Goal: Information Seeking & Learning: Learn about a topic

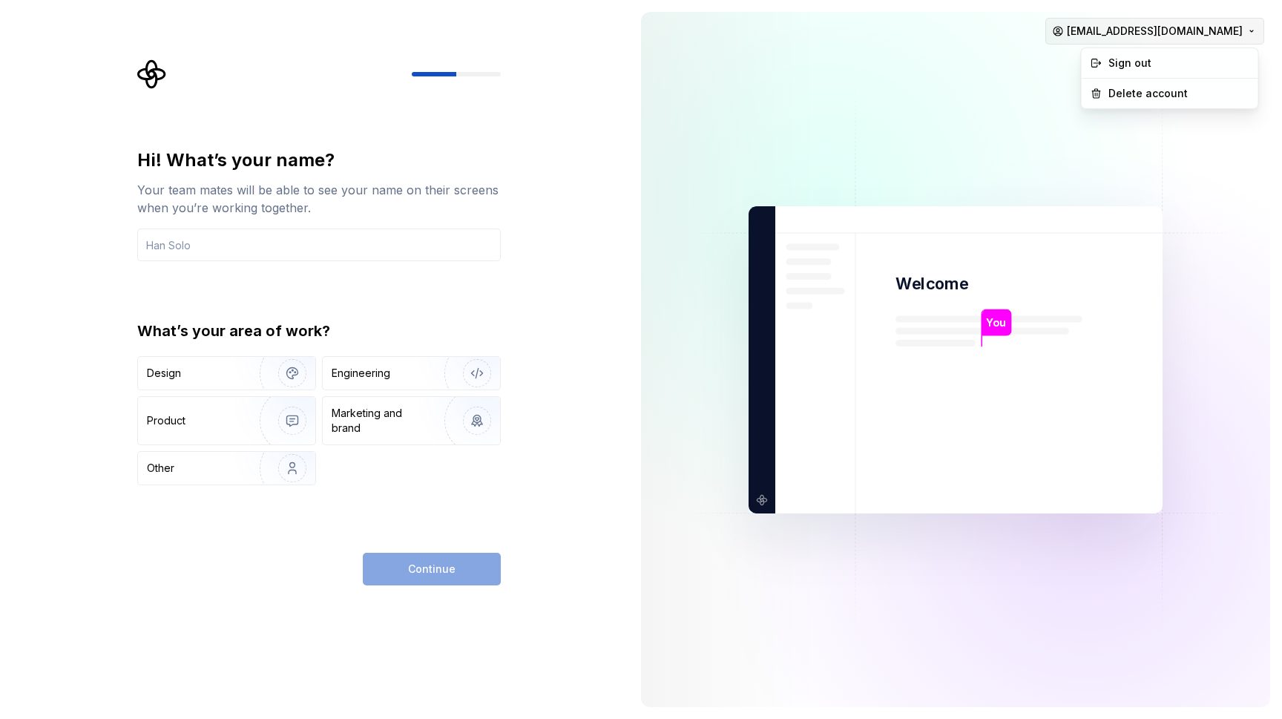
click at [1244, 33] on html "Hi! What’s your name? Your team mates will be able to see your name on their sc…" at bounding box center [641, 359] width 1282 height 719
click at [883, 105] on html "Hi! What’s your name? Your team mates will be able to see your name on their sc…" at bounding box center [641, 359] width 1282 height 719
click at [245, 375] on img "button" at bounding box center [282, 372] width 95 height 99
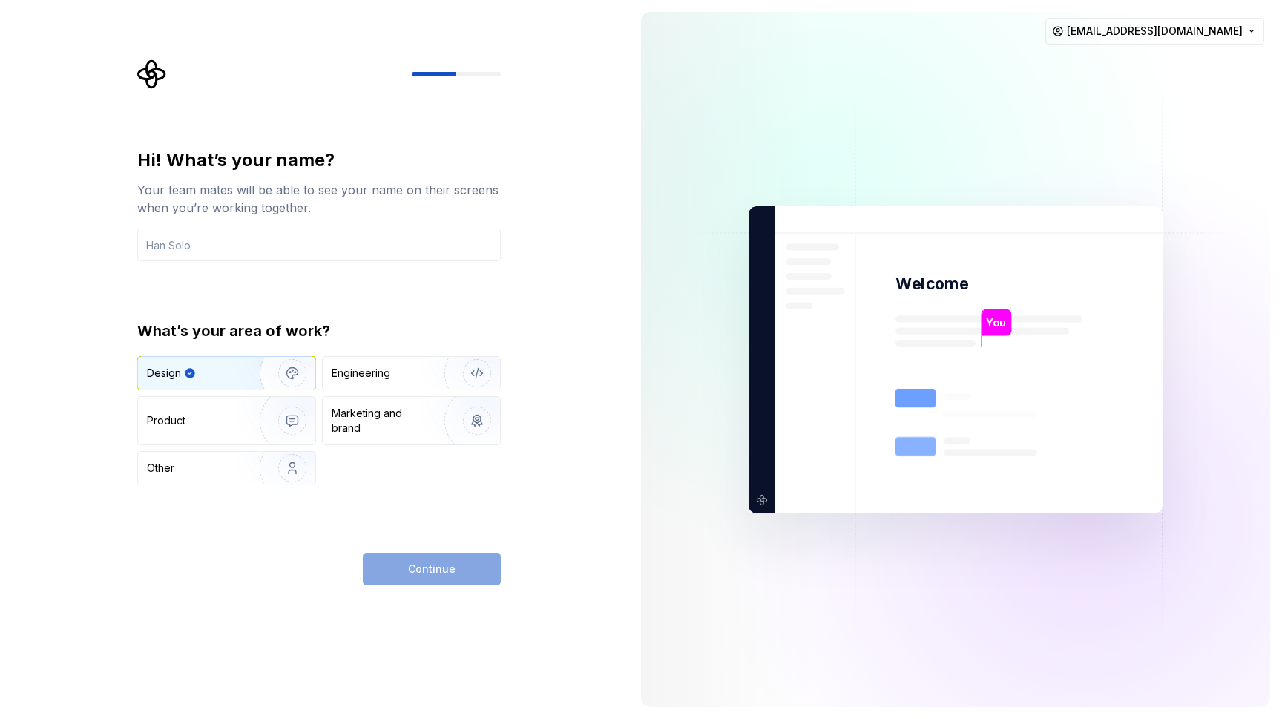
click at [452, 573] on div "Continue" at bounding box center [432, 569] width 138 height 33
click at [322, 255] on input "text" at bounding box center [318, 244] width 363 height 33
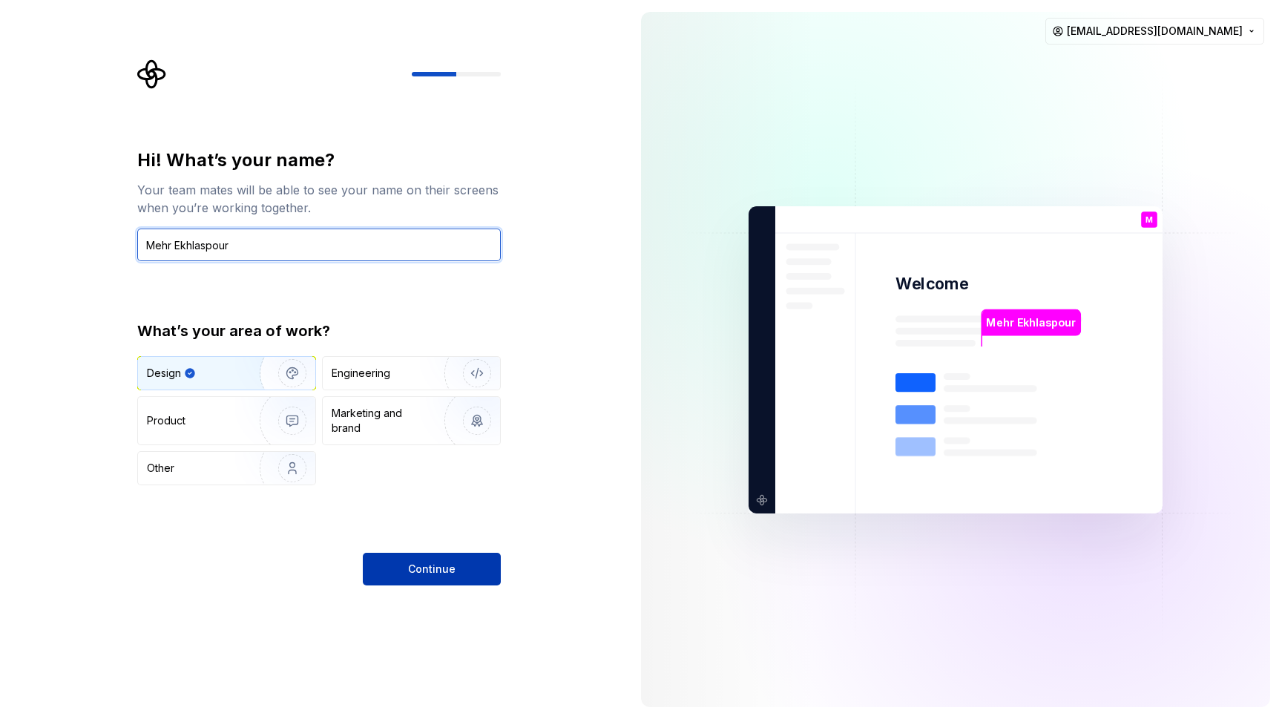
type input "Mehr Ekhlaspour"
click at [406, 555] on button "Continue" at bounding box center [432, 569] width 138 height 33
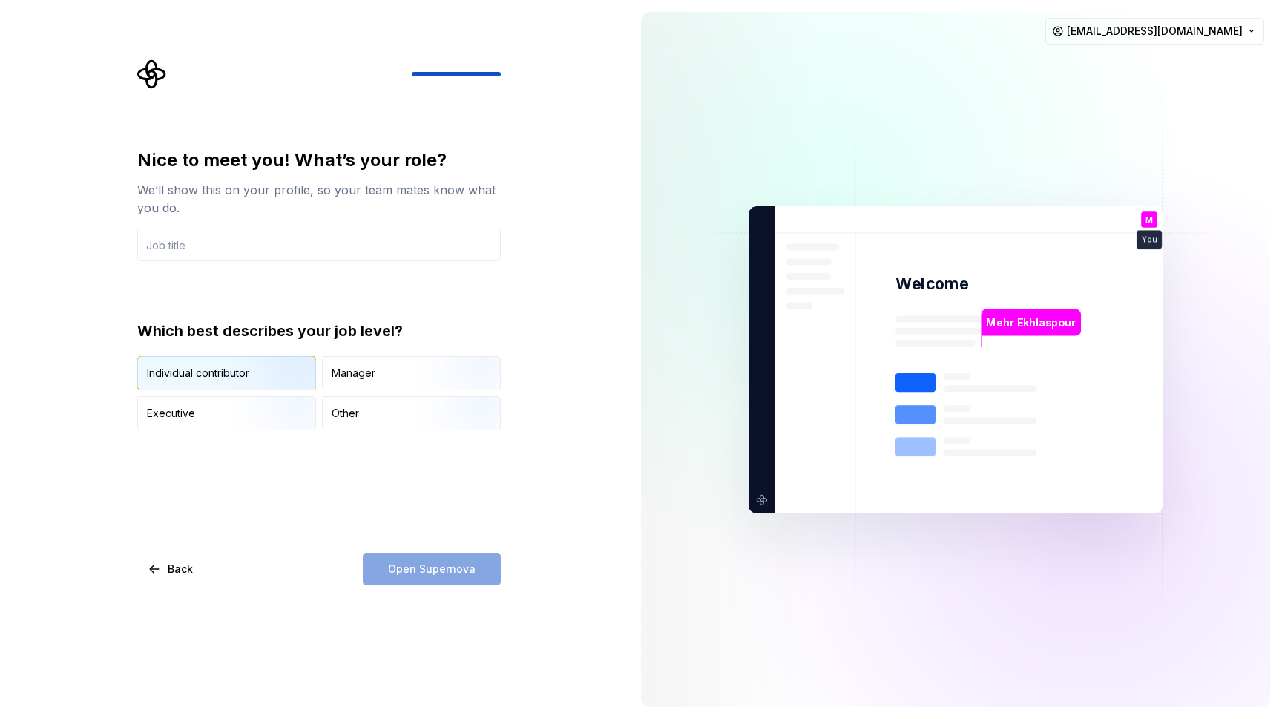
click at [245, 367] on img "button" at bounding box center [279, 391] width 95 height 99
click at [293, 246] on input "text" at bounding box center [318, 244] width 363 height 33
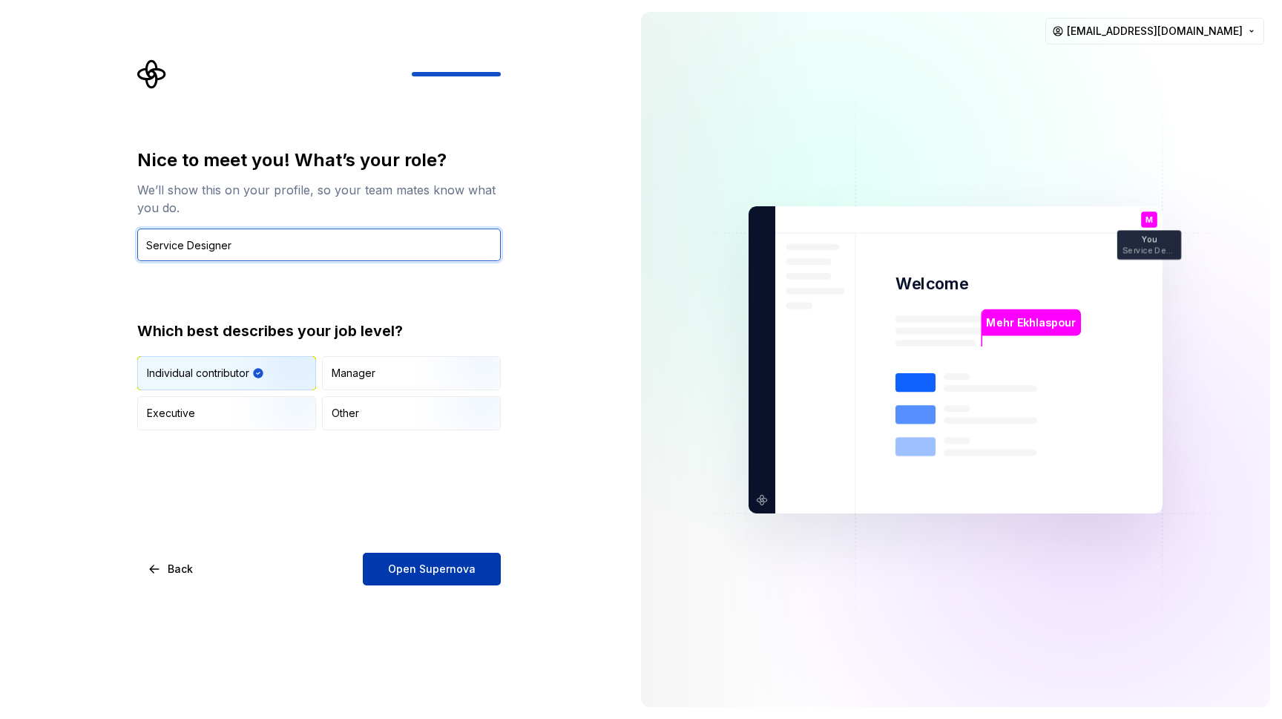
type input "Service Designer"
click at [439, 577] on button "Open Supernova" at bounding box center [432, 569] width 138 height 33
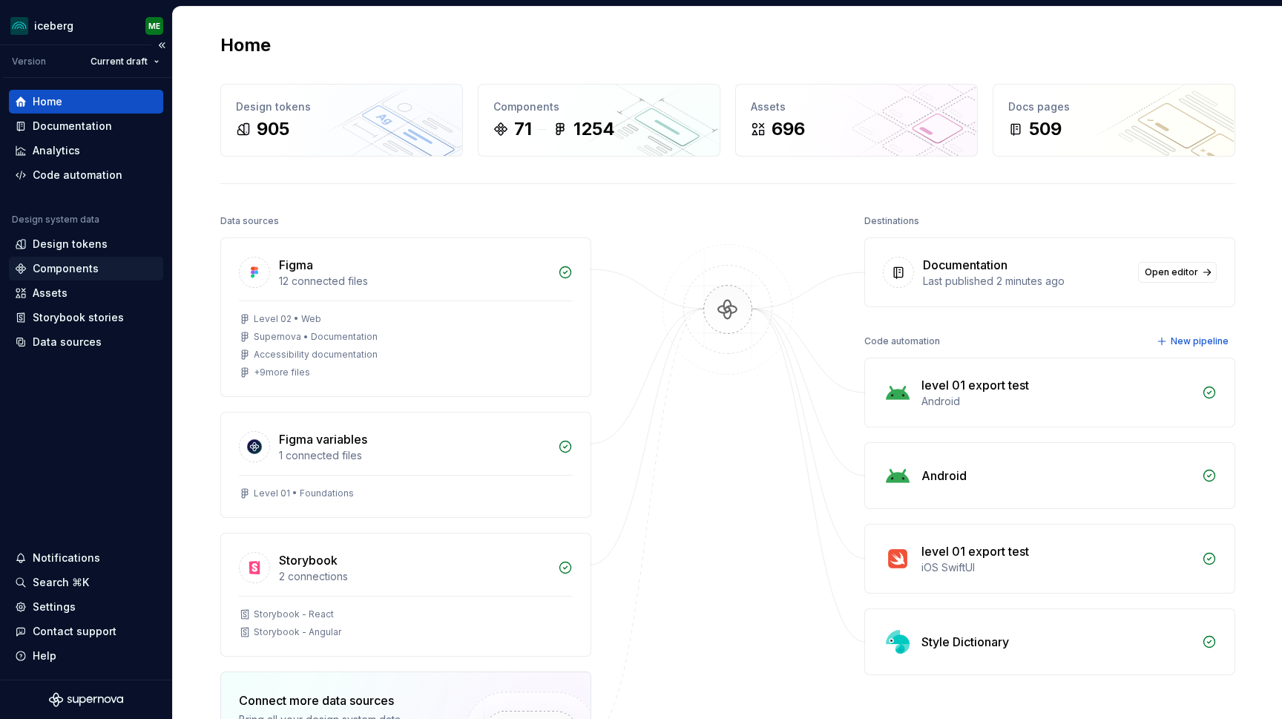
click at [61, 263] on div "Components" at bounding box center [66, 268] width 66 height 15
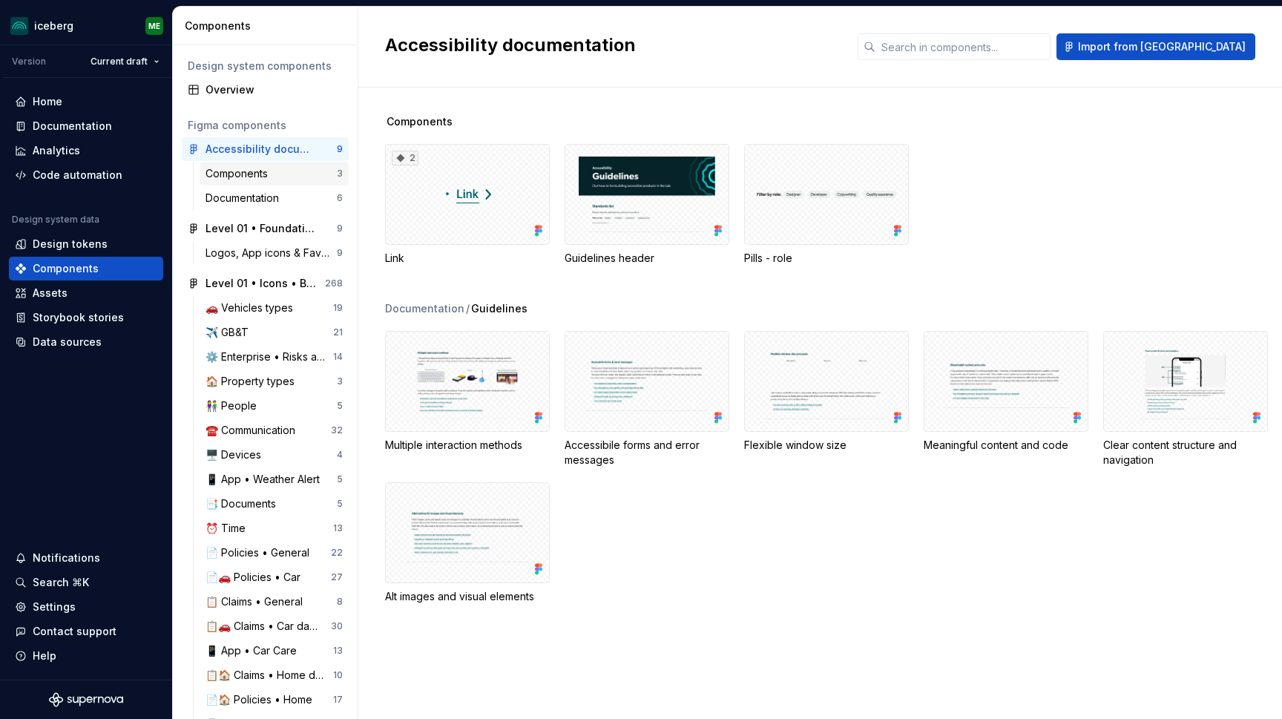
click at [274, 171] on div "Components" at bounding box center [270, 173] width 131 height 15
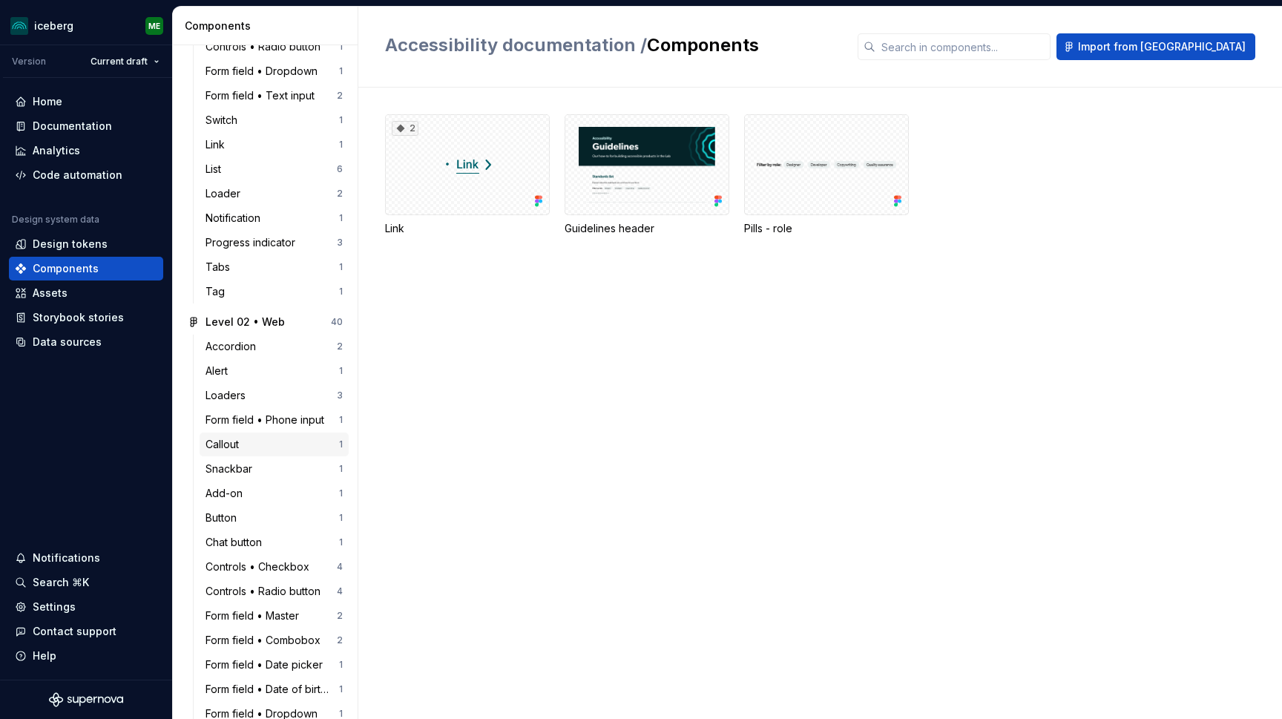
scroll to position [1609, 0]
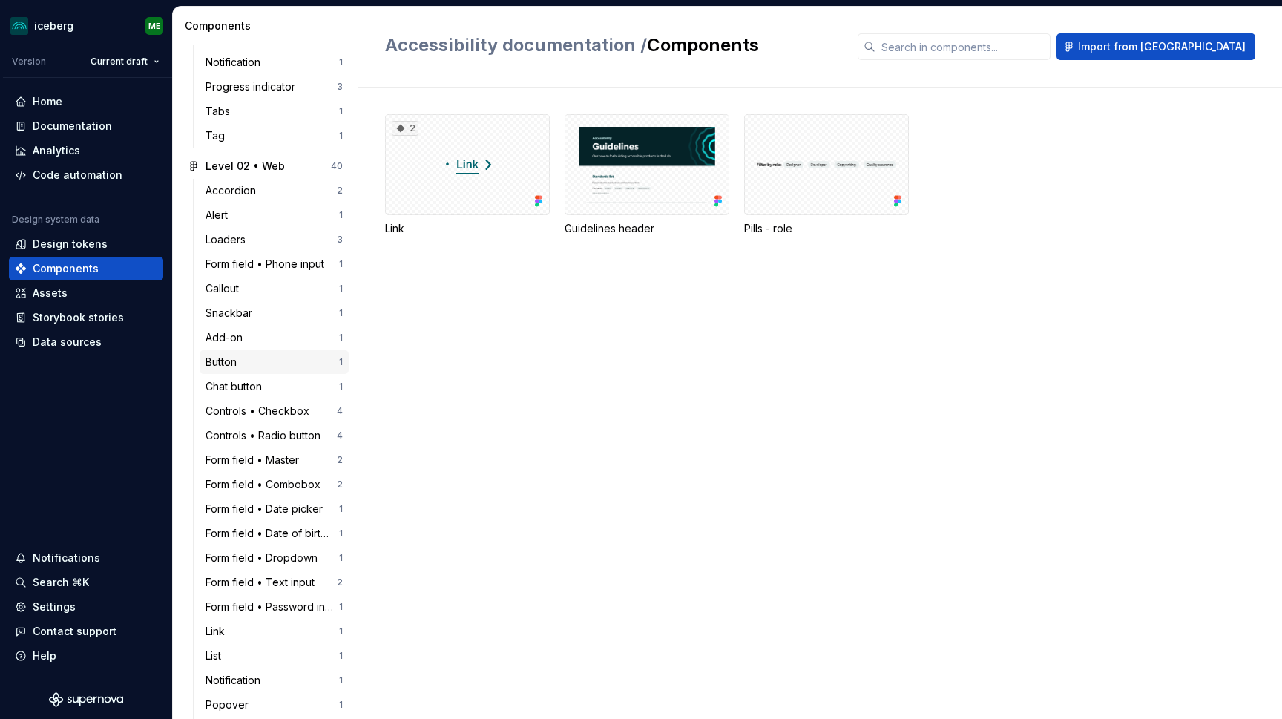
click at [234, 360] on div "Button" at bounding box center [223, 361] width 37 height 15
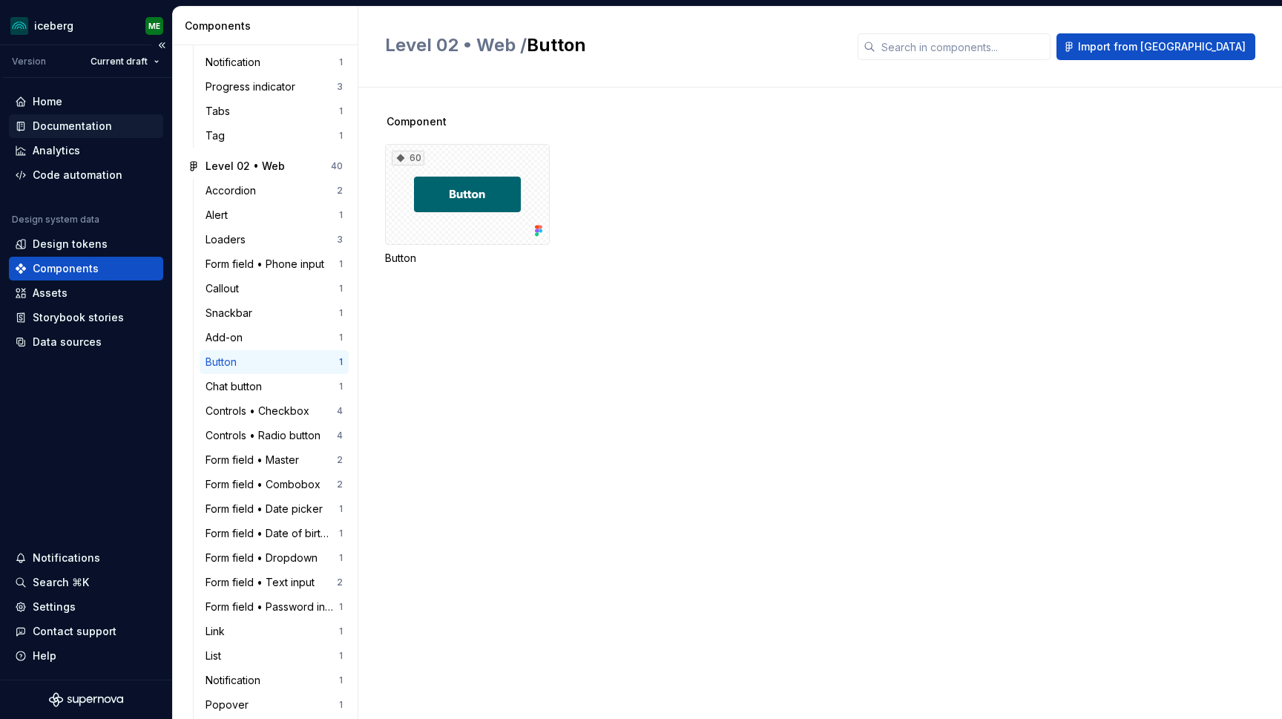
click at [103, 128] on div "Documentation" at bounding box center [72, 126] width 79 height 15
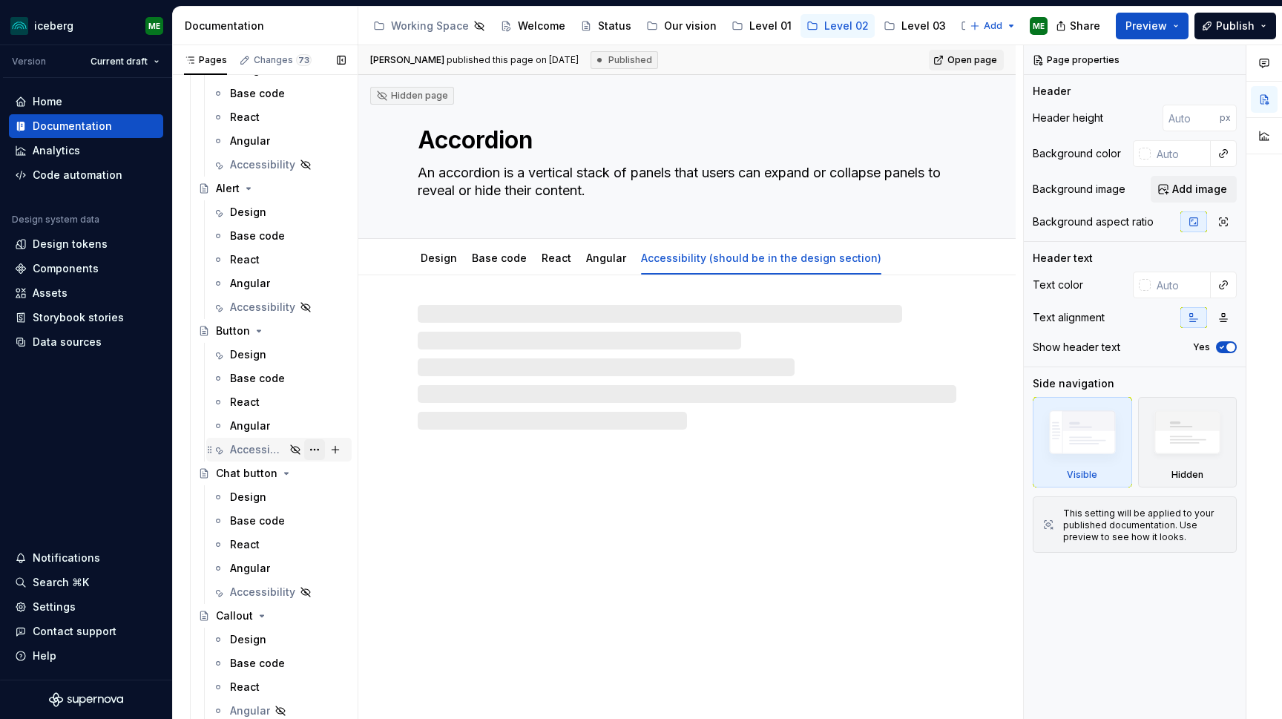
scroll to position [376, 0]
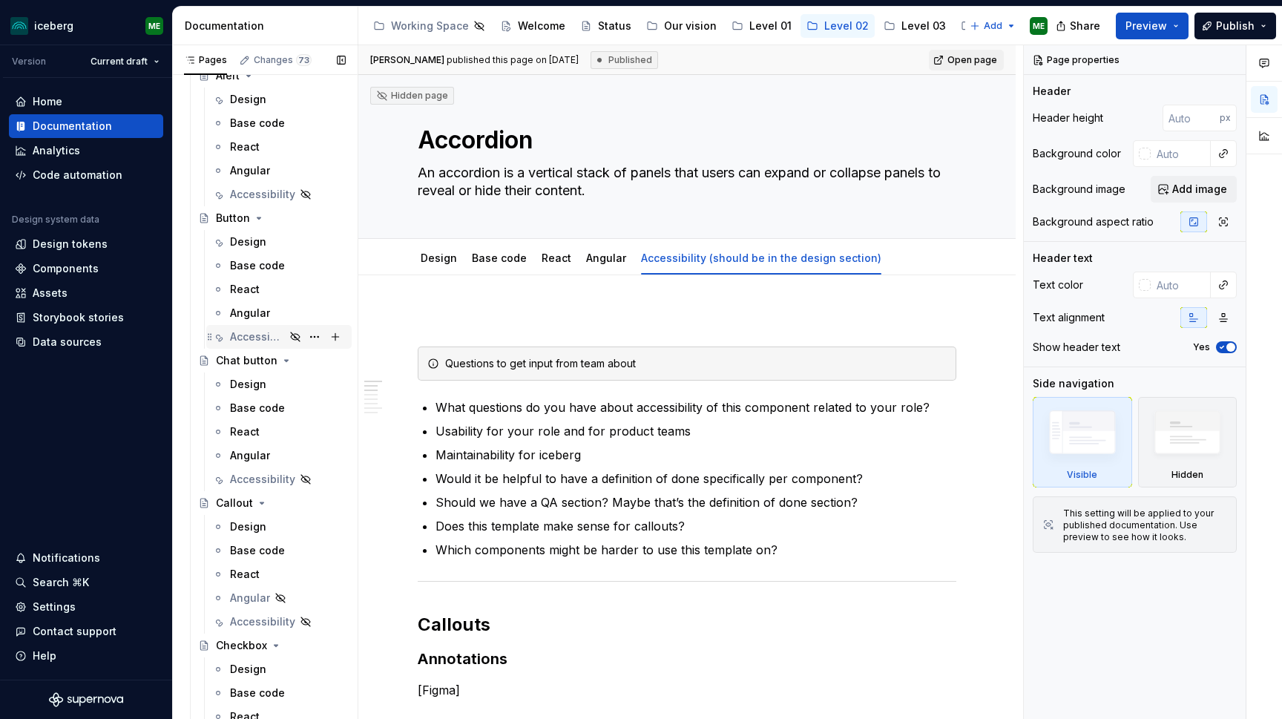
click at [253, 337] on div "Accessibility" at bounding box center [257, 336] width 55 height 15
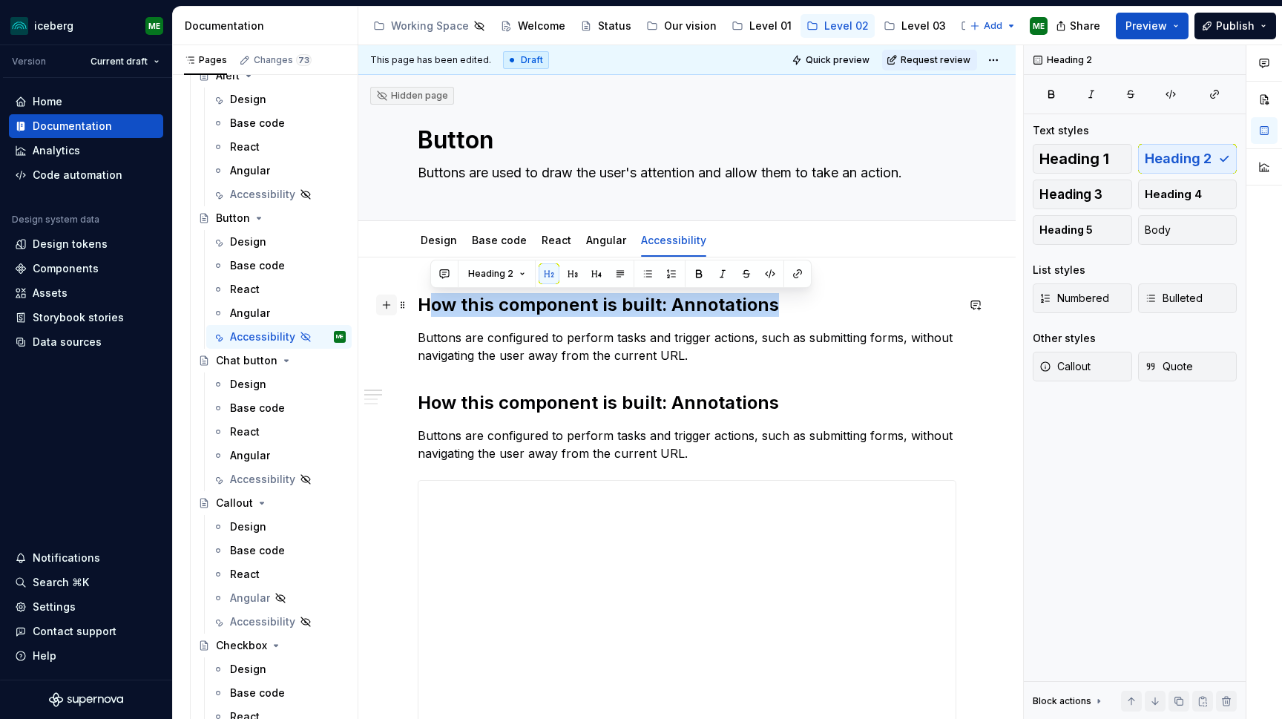
drag, startPoint x: 778, startPoint y: 304, endPoint x: 392, endPoint y: 310, distance: 385.7
drag, startPoint x: 514, startPoint y: 321, endPoint x: 504, endPoint y: 317, distance: 10.6
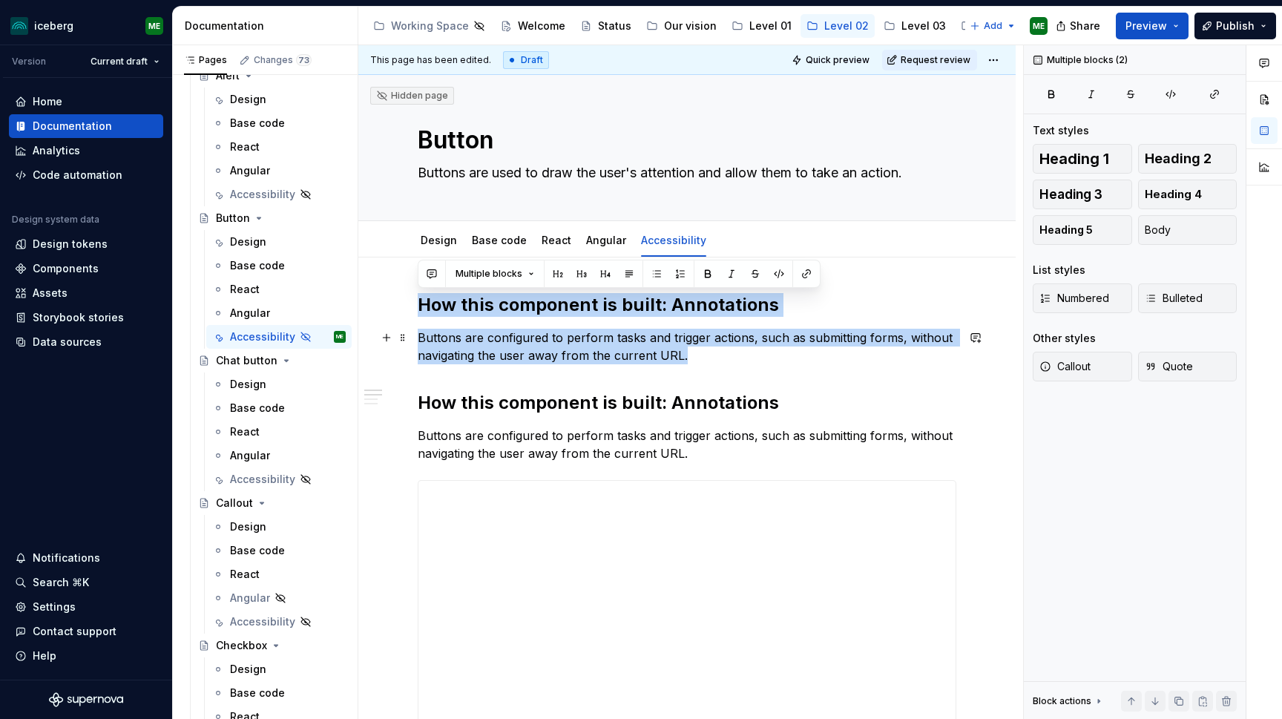
drag, startPoint x: 420, startPoint y: 305, endPoint x: 682, endPoint y: 349, distance: 265.5
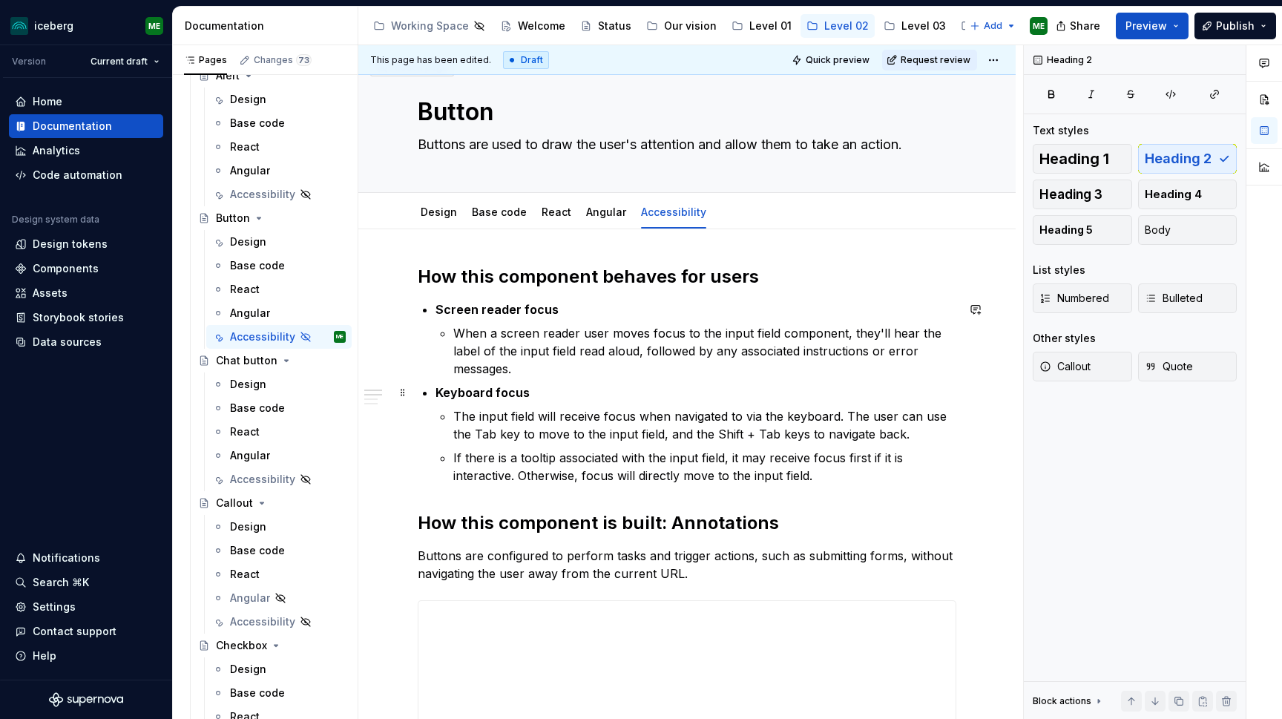
scroll to position [67, 0]
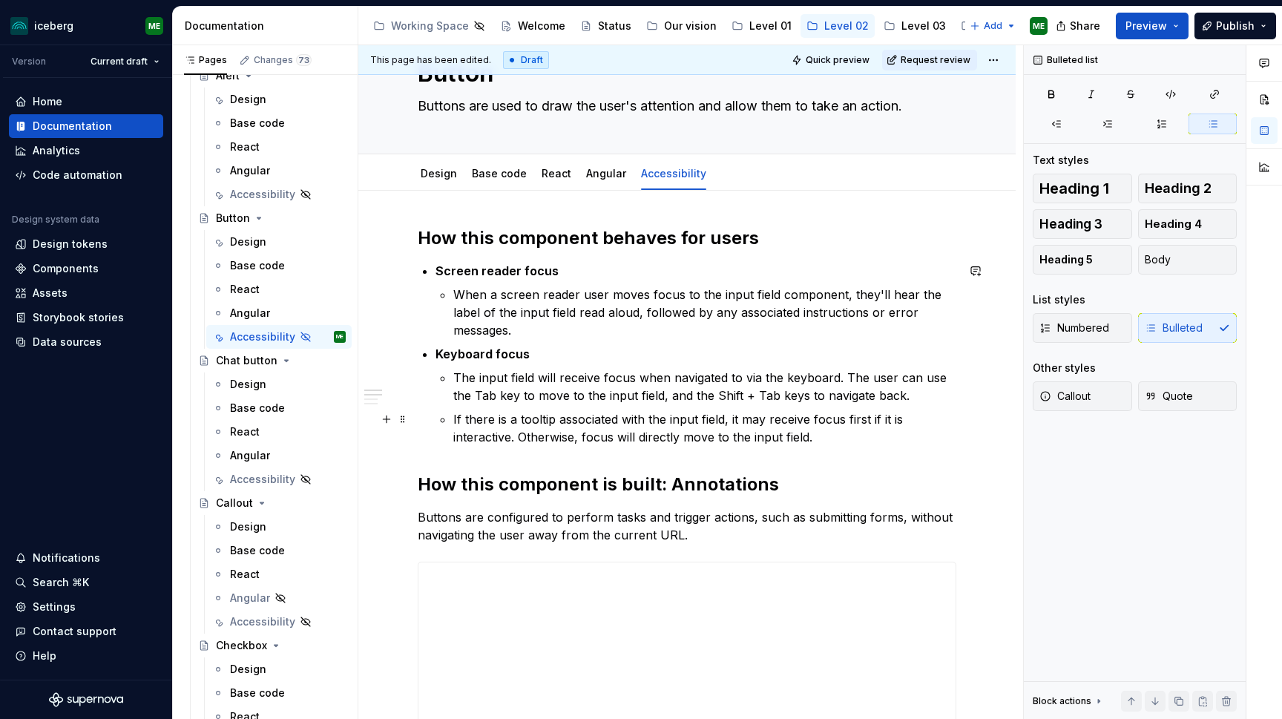
click at [840, 437] on p "If there is a tooltip associated with the input field, it may receive focus fir…" at bounding box center [704, 428] width 503 height 36
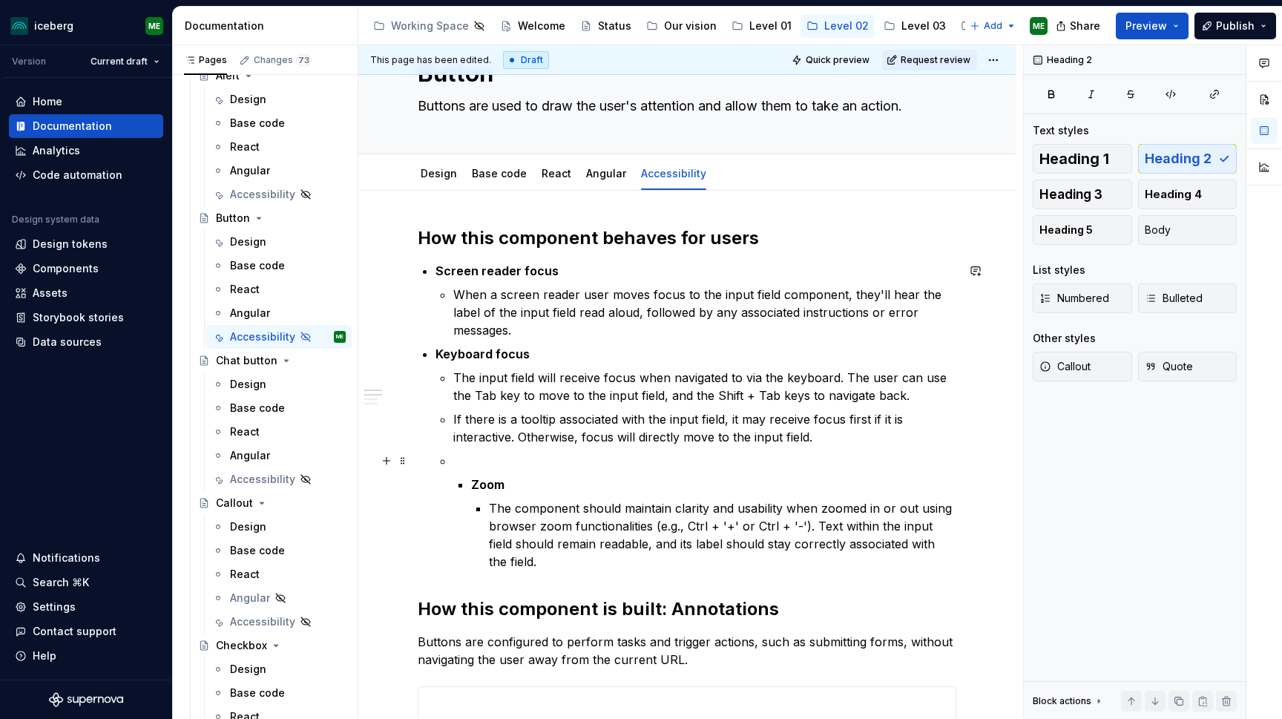
click at [477, 464] on p at bounding box center [704, 461] width 503 height 18
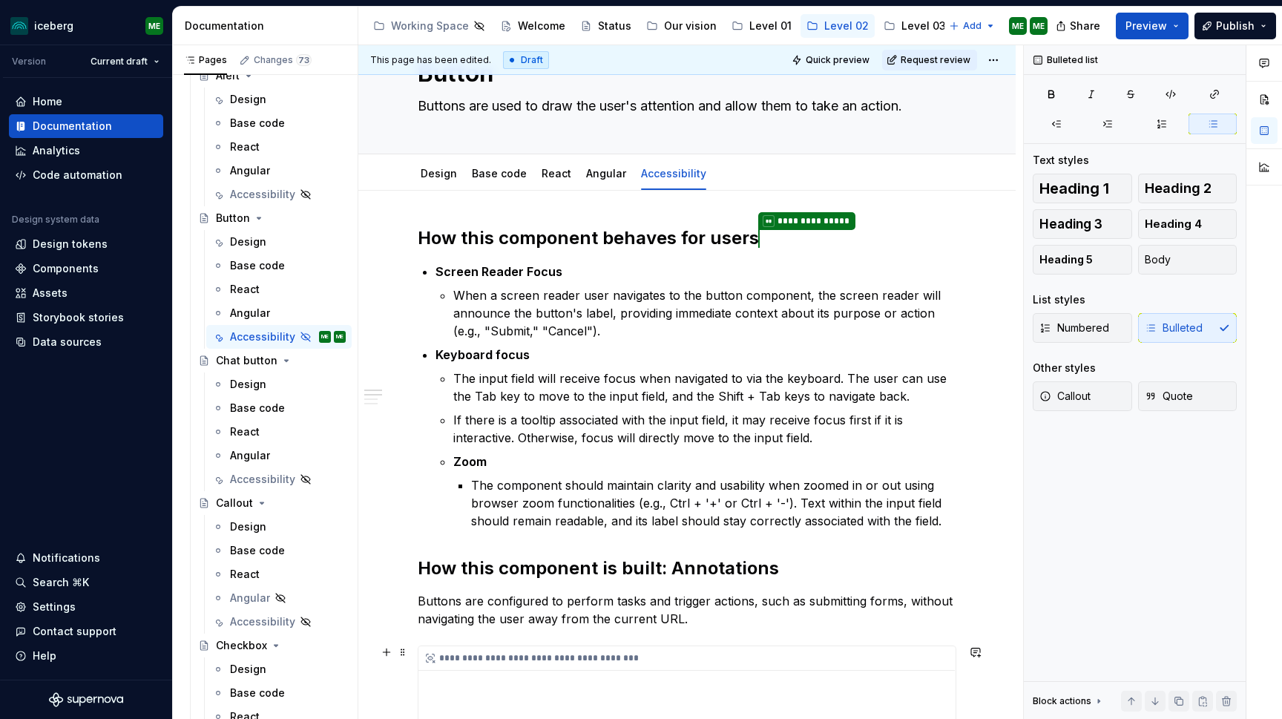
type textarea "*"
